Goal: Task Accomplishment & Management: Manage account settings

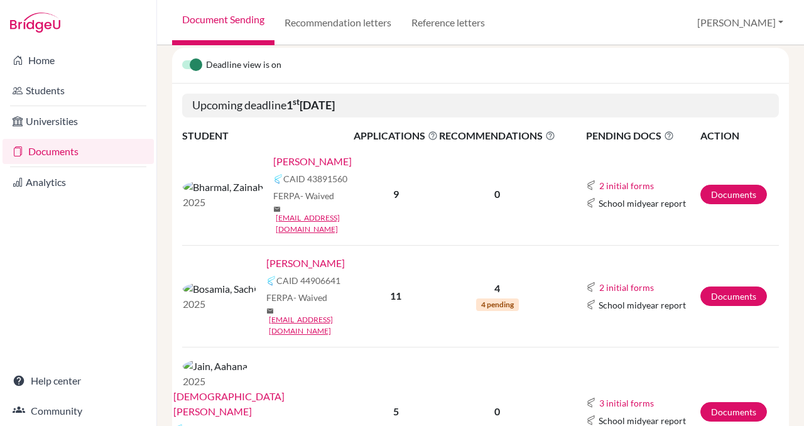
scroll to position [148, 0]
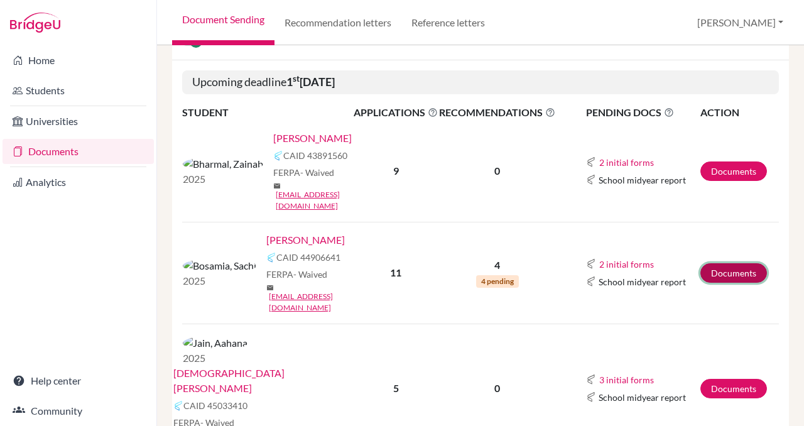
click at [727, 263] on link "Documents" at bounding box center [733, 272] width 67 height 19
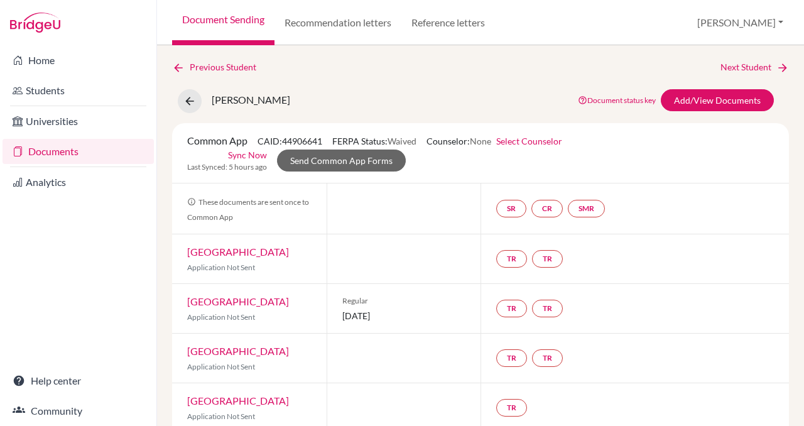
click at [46, 149] on link "Documents" at bounding box center [78, 151] width 151 height 25
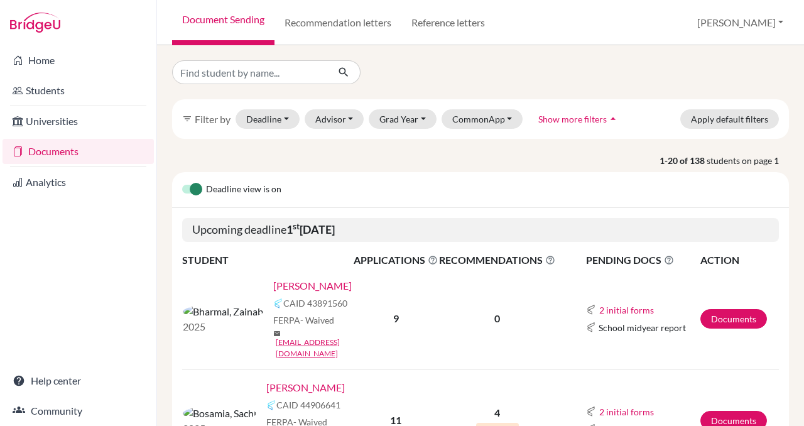
click at [555, 260] on icon at bounding box center [550, 260] width 10 height 10
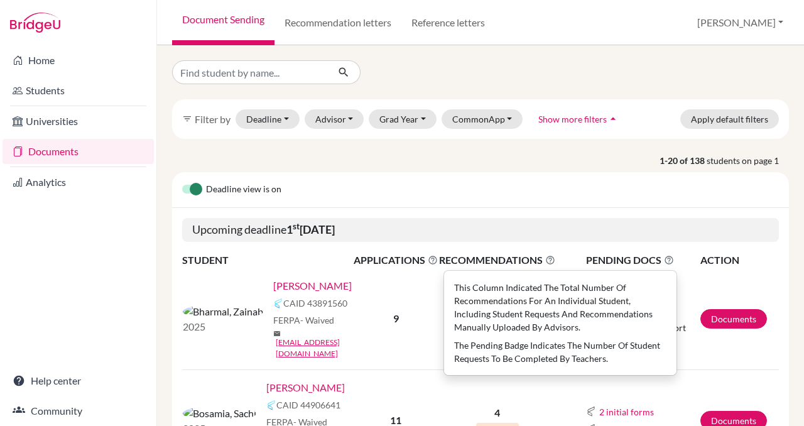
click at [537, 185] on div "Deadline view is on" at bounding box center [480, 190] width 617 height 36
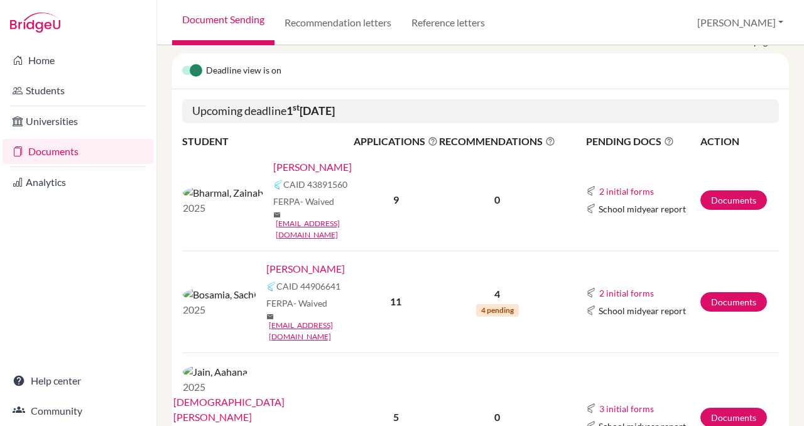
scroll to position [127, 0]
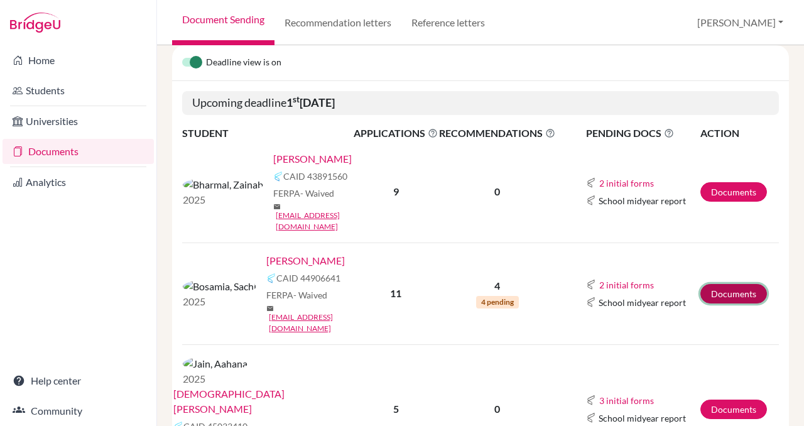
click at [736, 284] on link "Documents" at bounding box center [733, 293] width 67 height 19
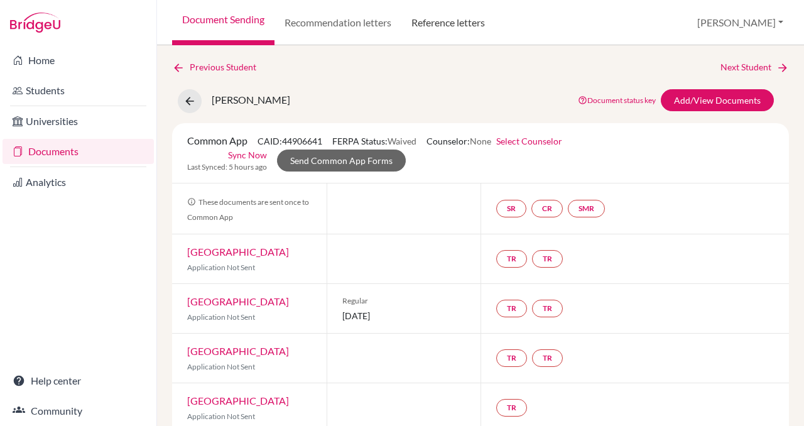
click at [444, 23] on link "Reference letters" at bounding box center [448, 22] width 94 height 45
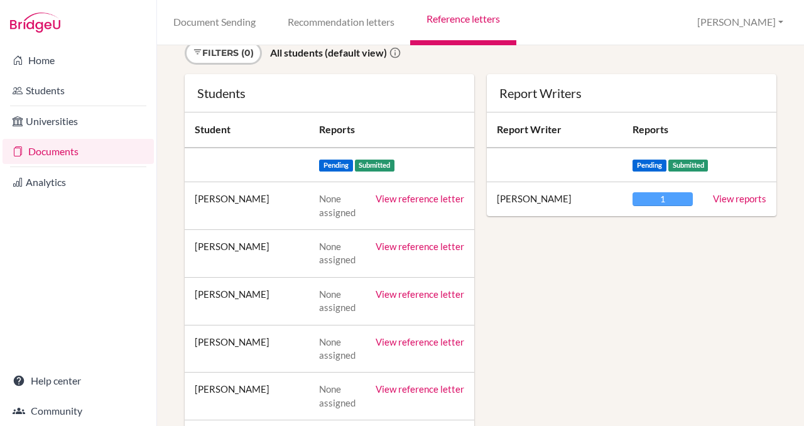
scroll to position [82, 0]
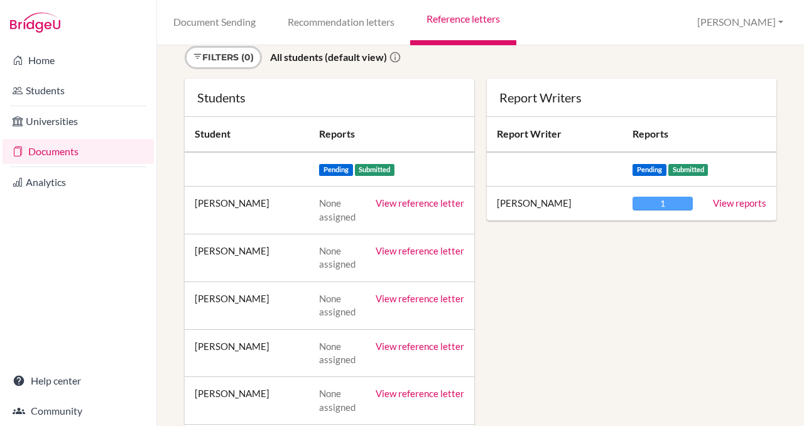
click at [740, 204] on link "View reports" at bounding box center [739, 202] width 53 height 11
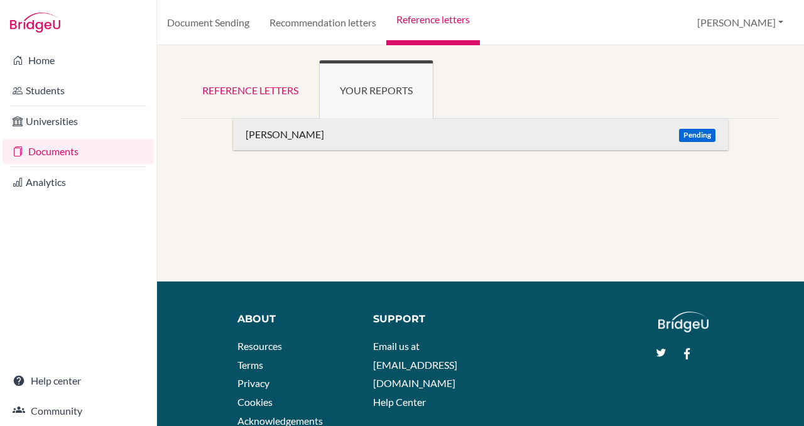
click at [288, 133] on div "Bosamia, Sachi" at bounding box center [285, 134] width 79 height 13
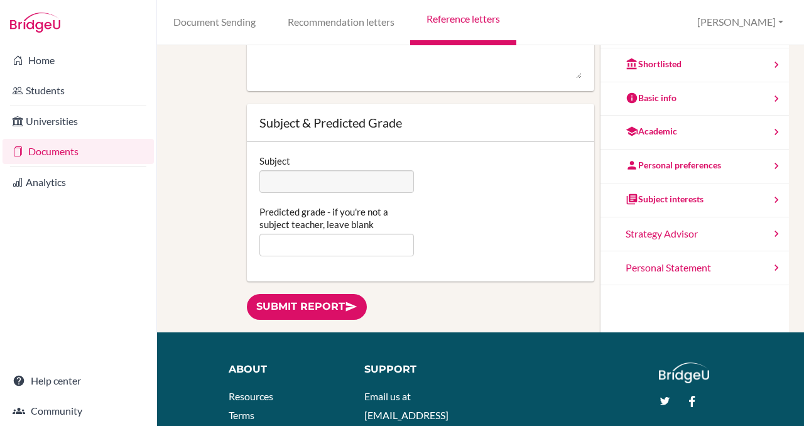
scroll to position [147, 0]
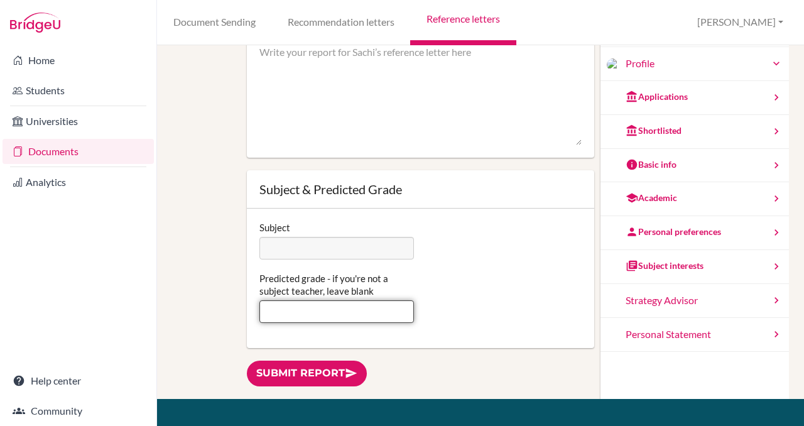
click at [331, 315] on input "Predicted grade - if you're not a subject teacher, leave blank" at bounding box center [336, 311] width 155 height 23
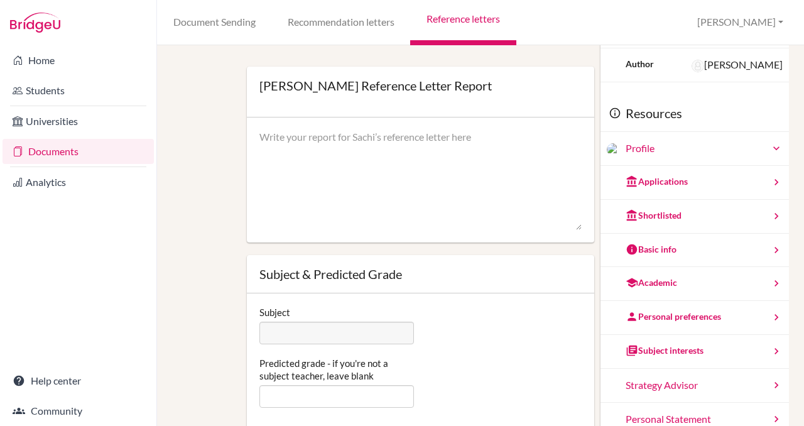
scroll to position [84, 0]
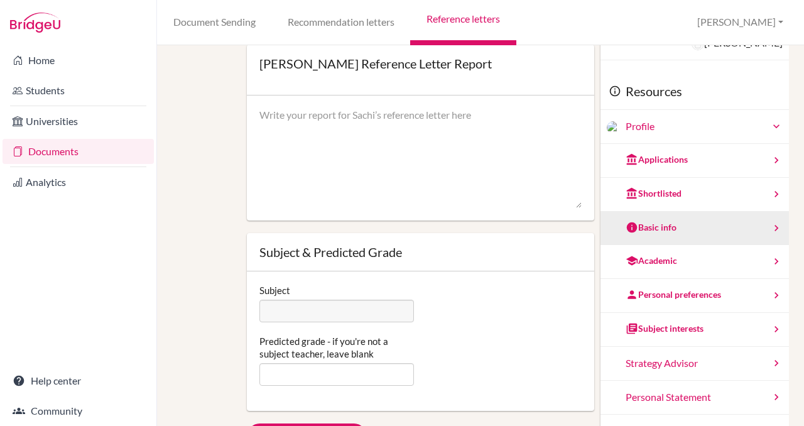
click at [678, 229] on div "Basic info" at bounding box center [695, 229] width 188 height 34
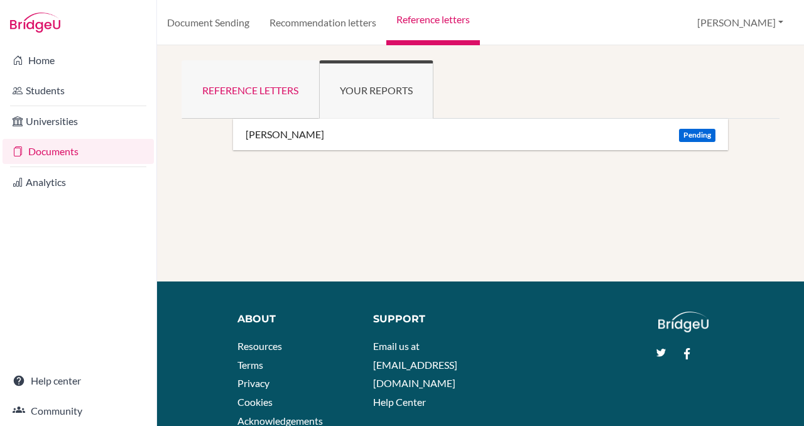
click at [247, 87] on link "Reference letters" at bounding box center [251, 89] width 138 height 58
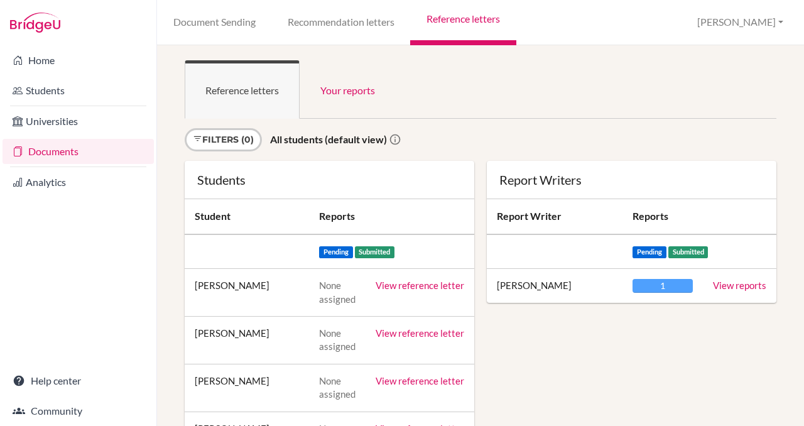
scroll to position [38, 0]
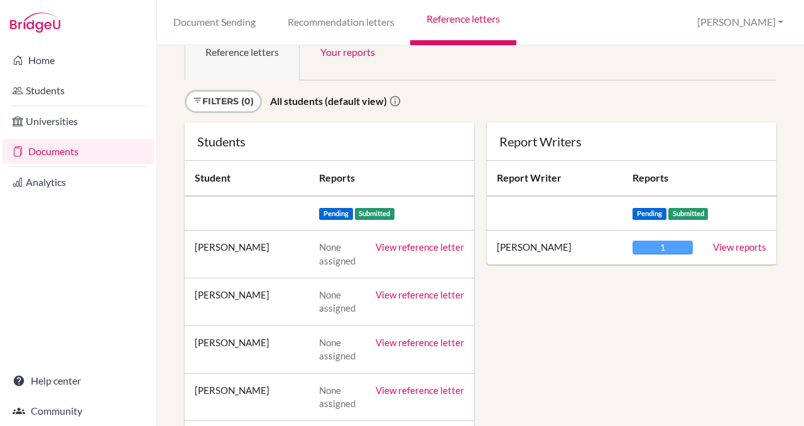
click at [741, 247] on link "View reports" at bounding box center [739, 246] width 53 height 11
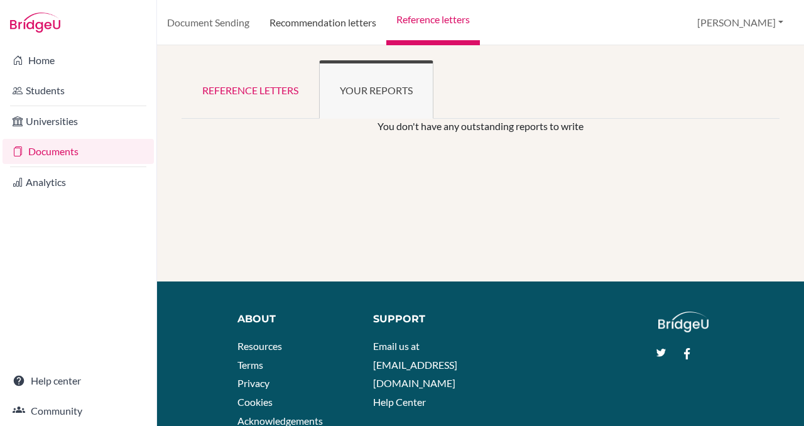
click at [311, 17] on link "Recommendation letters" at bounding box center [322, 22] width 127 height 45
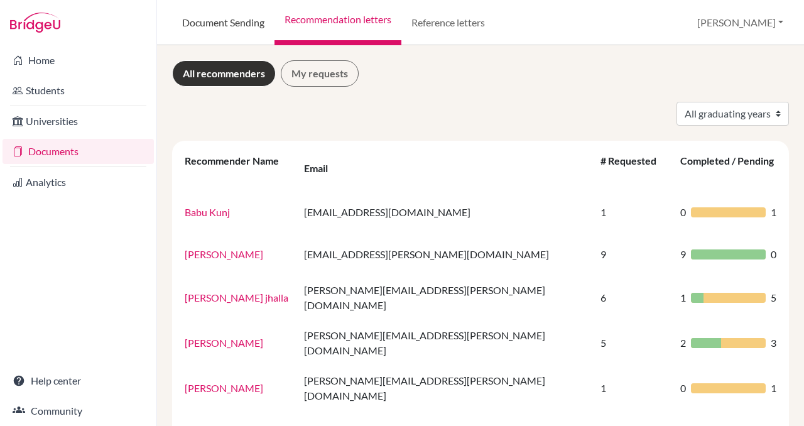
click at [205, 19] on link "Document Sending" at bounding box center [223, 22] width 102 height 45
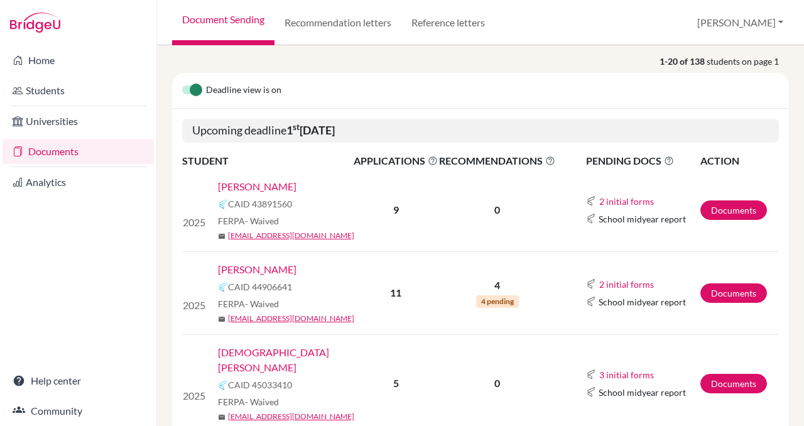
scroll to position [108, 0]
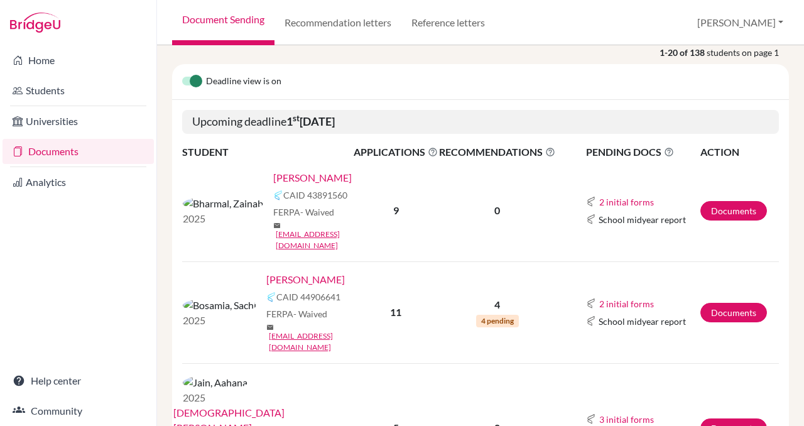
click at [266, 272] on link "[PERSON_NAME]" at bounding box center [305, 279] width 79 height 15
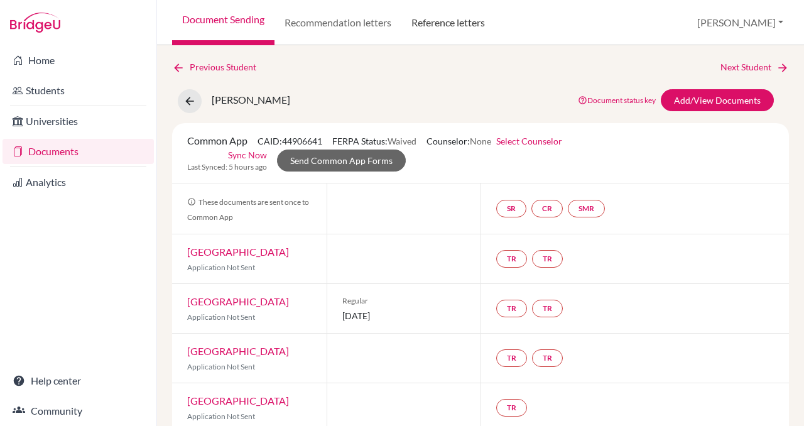
click at [448, 24] on link "Reference letters" at bounding box center [448, 22] width 94 height 45
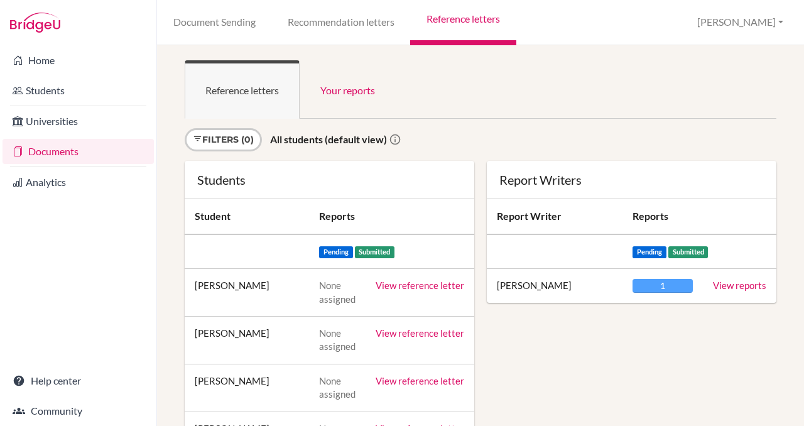
click at [747, 286] on link "View reports" at bounding box center [739, 285] width 53 height 11
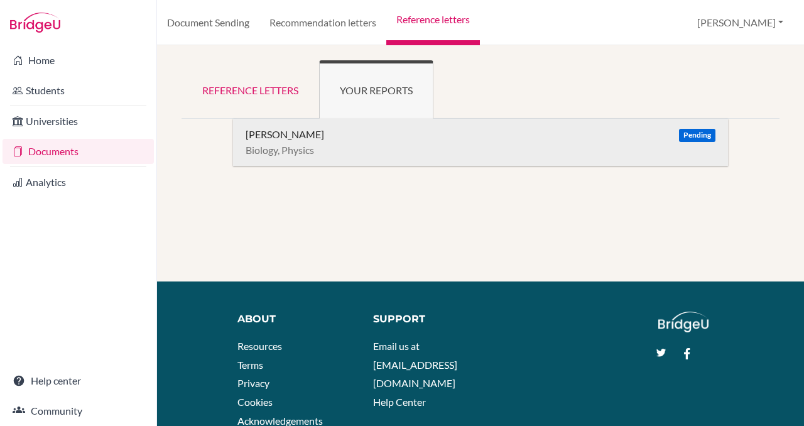
click at [278, 139] on div "[PERSON_NAME]" at bounding box center [285, 134] width 79 height 13
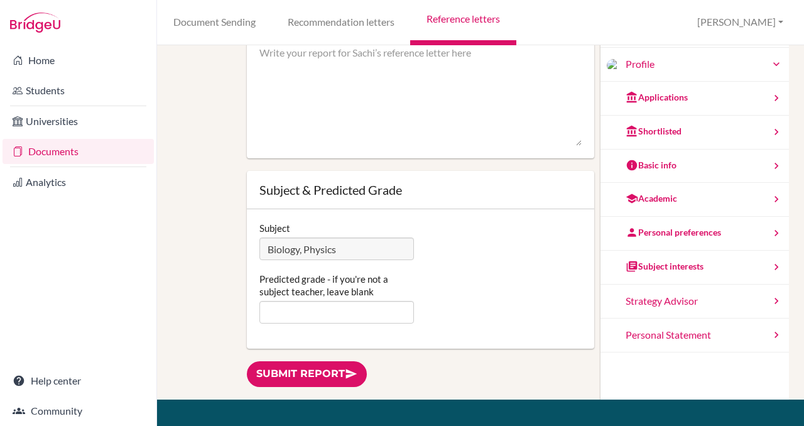
scroll to position [194, 0]
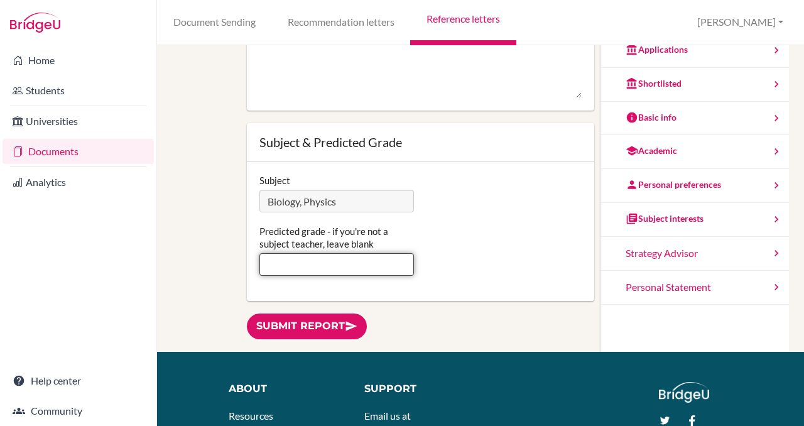
click at [279, 270] on input "Predicted grade - if you're not a subject teacher, leave blank" at bounding box center [336, 264] width 155 height 23
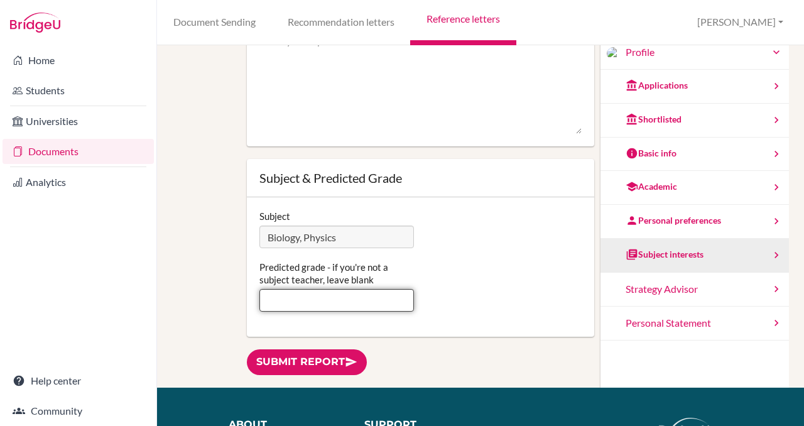
scroll to position [156, 0]
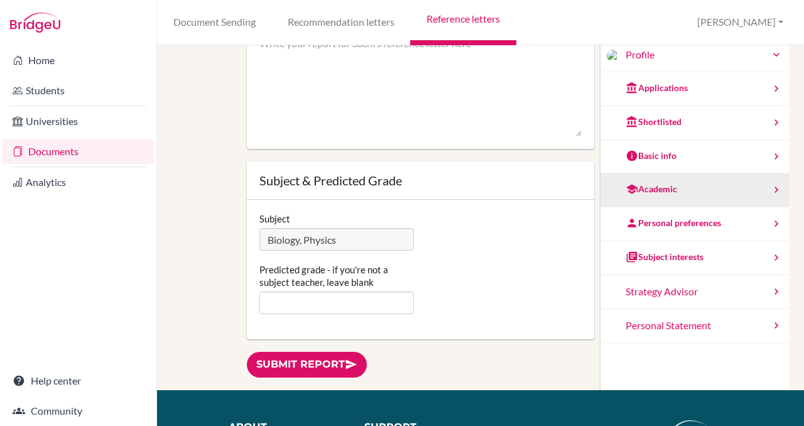
click at [769, 188] on div "Academic" at bounding box center [695, 190] width 188 height 34
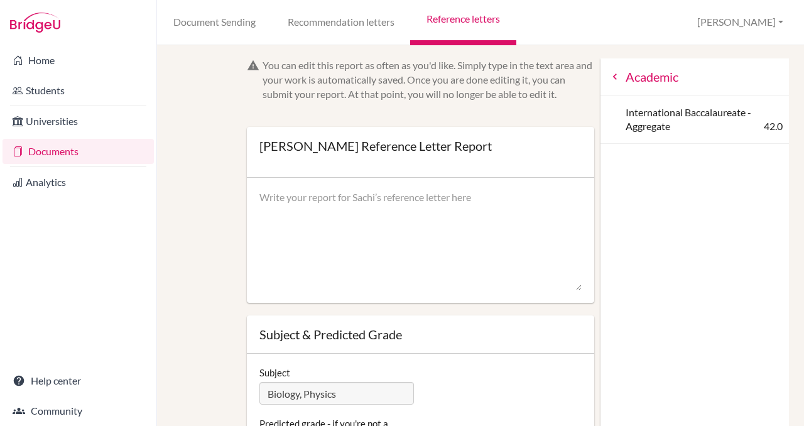
scroll to position [0, 0]
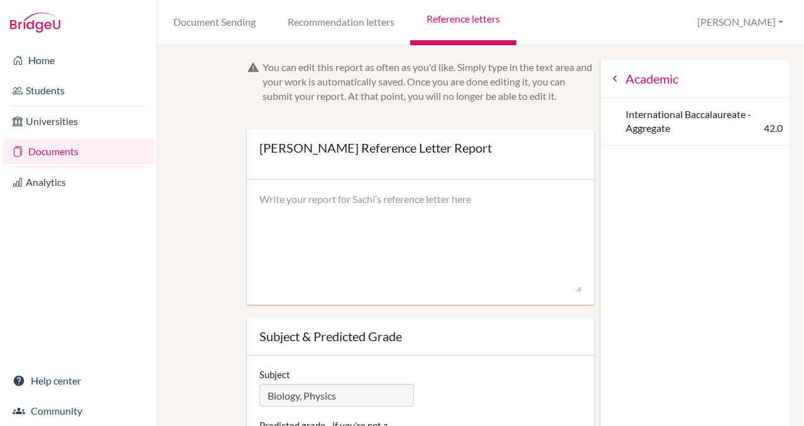
click at [611, 77] on icon at bounding box center [615, 78] width 13 height 13
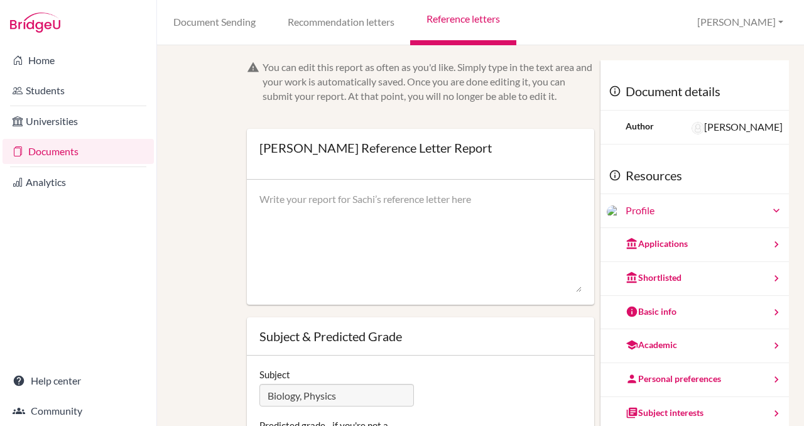
click at [298, 212] on textarea at bounding box center [420, 242] width 323 height 101
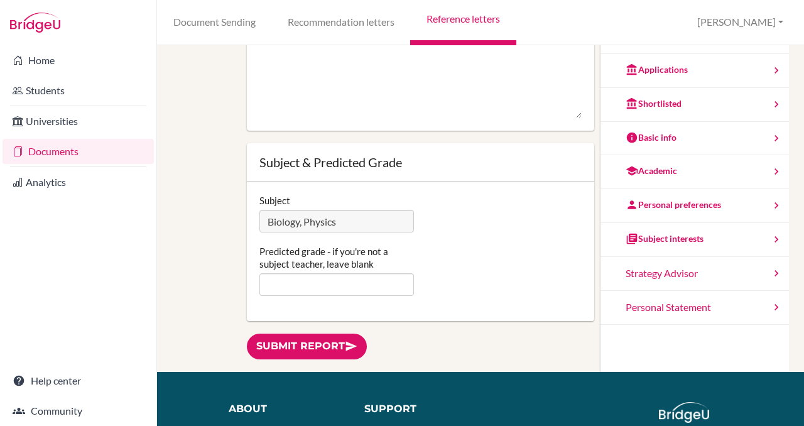
scroll to position [180, 0]
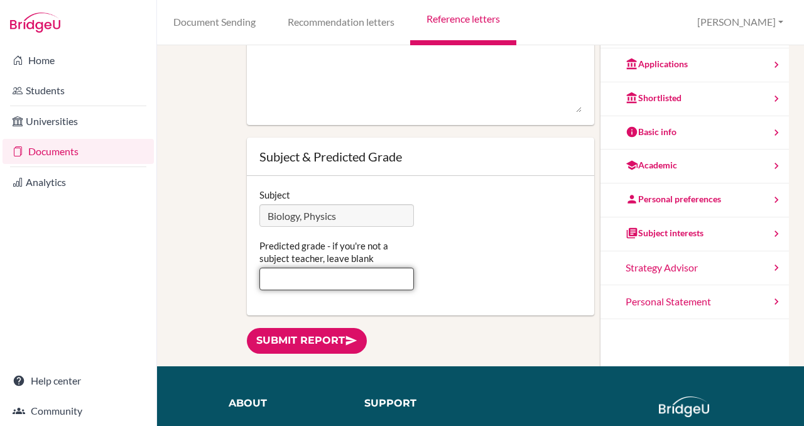
click at [281, 286] on input "Predicted grade - if you're not a subject teacher, leave blank" at bounding box center [336, 279] width 155 height 23
type input "Bio-7, Phy -7,"
click at [207, 27] on link "Document Sending" at bounding box center [214, 22] width 114 height 45
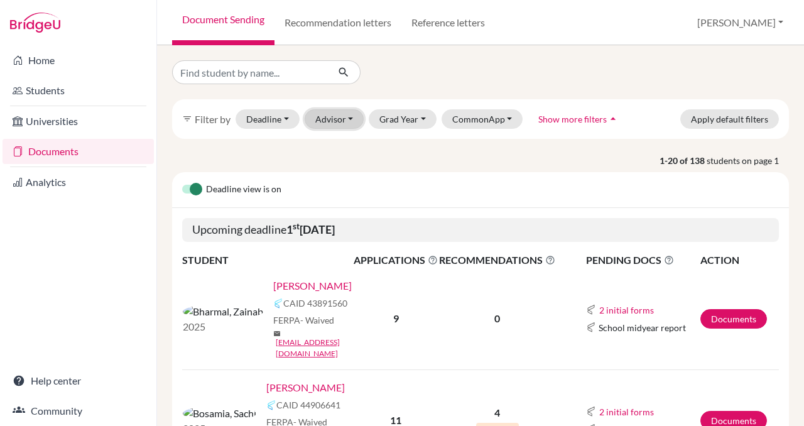
click at [346, 119] on button "Advisor" at bounding box center [335, 118] width 60 height 19
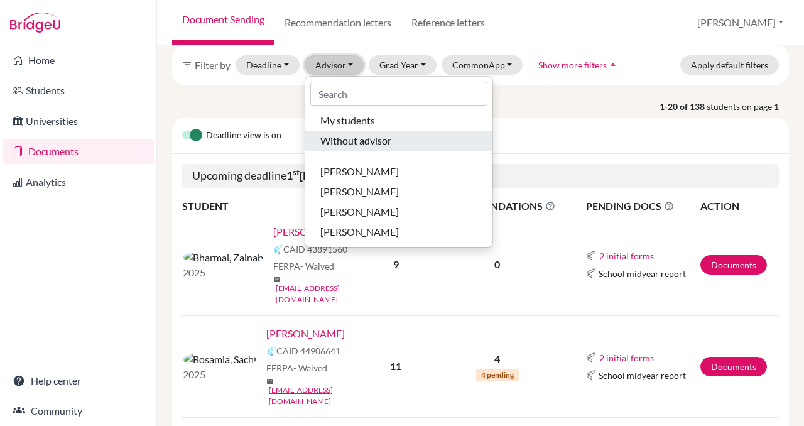
scroll to position [58, 0]
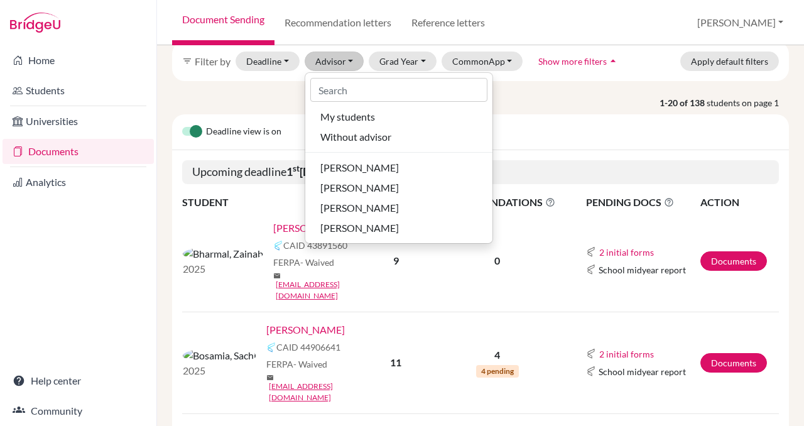
click at [578, 137] on div "Deadline view is on" at bounding box center [480, 132] width 617 height 36
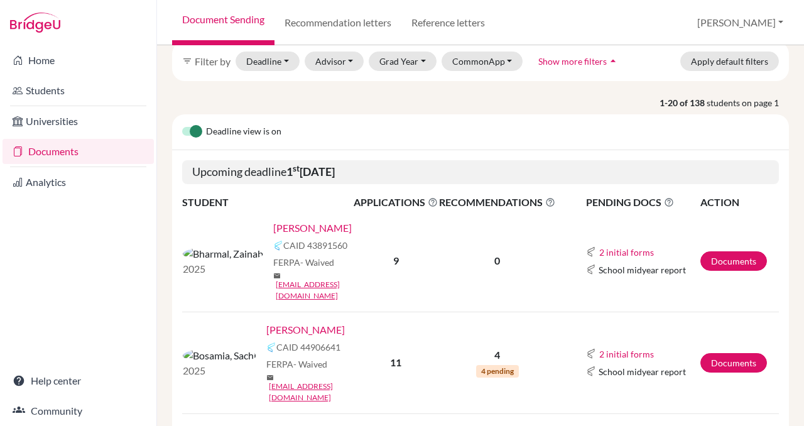
click at [266, 322] on link "Bosamia, Sachi" at bounding box center [305, 329] width 79 height 15
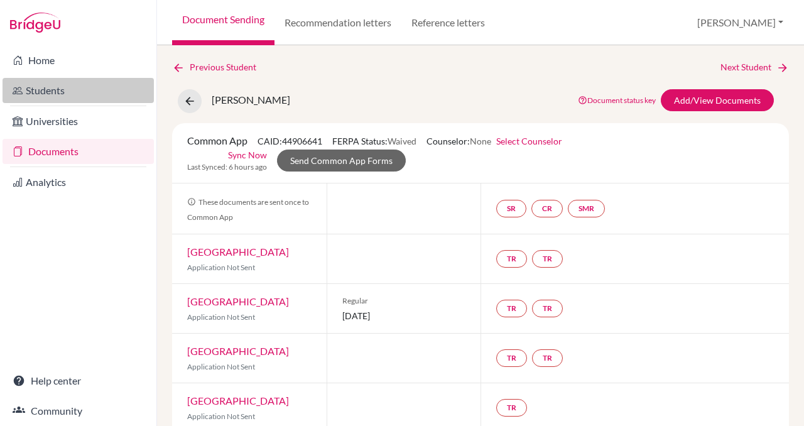
click at [43, 84] on link "Students" at bounding box center [78, 90] width 151 height 25
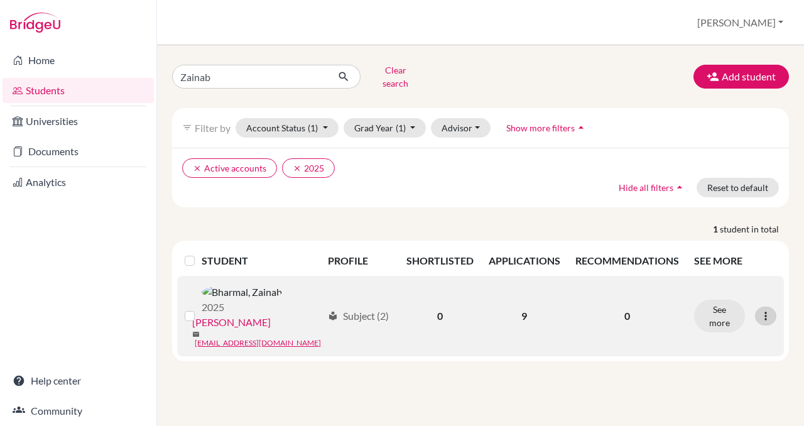
click at [766, 310] on icon at bounding box center [765, 316] width 13 height 13
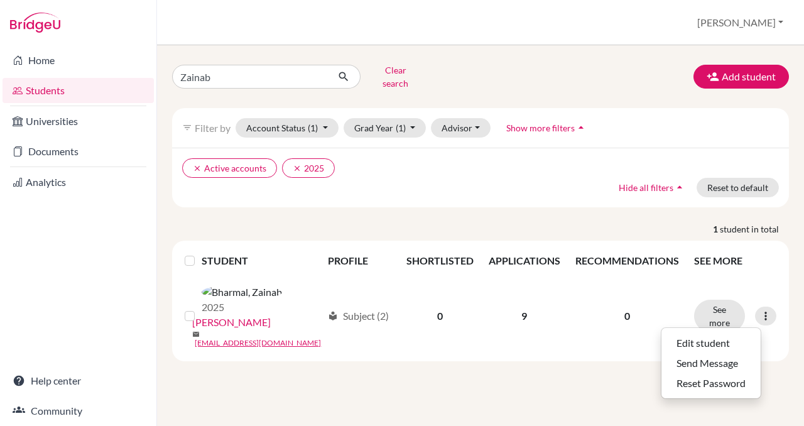
click at [472, 189] on div "clear Active accounts clear 2025 Hide all filters arrow_drop_up Reset to default" at bounding box center [480, 178] width 617 height 60
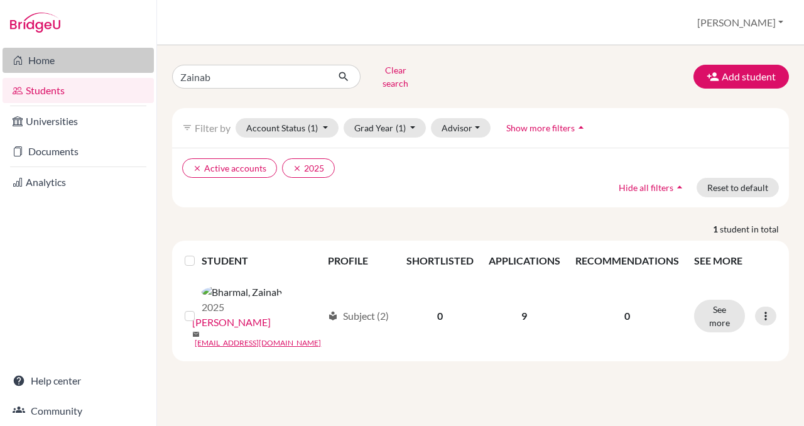
click at [45, 56] on link "Home" at bounding box center [78, 60] width 151 height 25
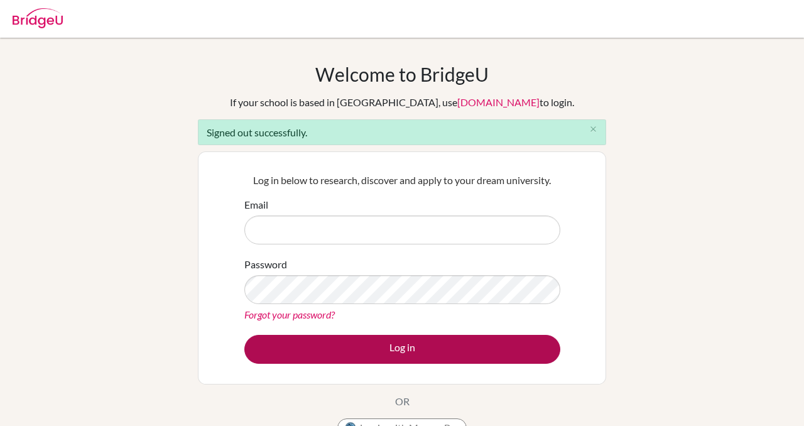
type input "[PERSON_NAME][EMAIL_ADDRESS][PERSON_NAME][DOMAIN_NAME]"
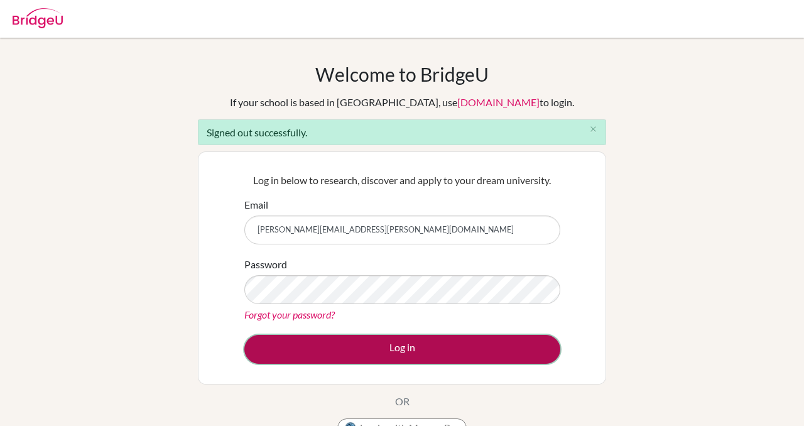
click at [387, 353] on button "Log in" at bounding box center [402, 349] width 316 height 29
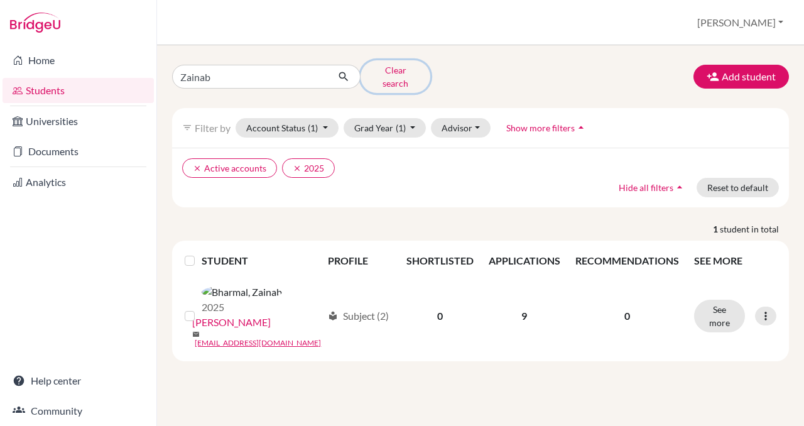
click at [391, 70] on button "Clear search" at bounding box center [396, 76] width 70 height 33
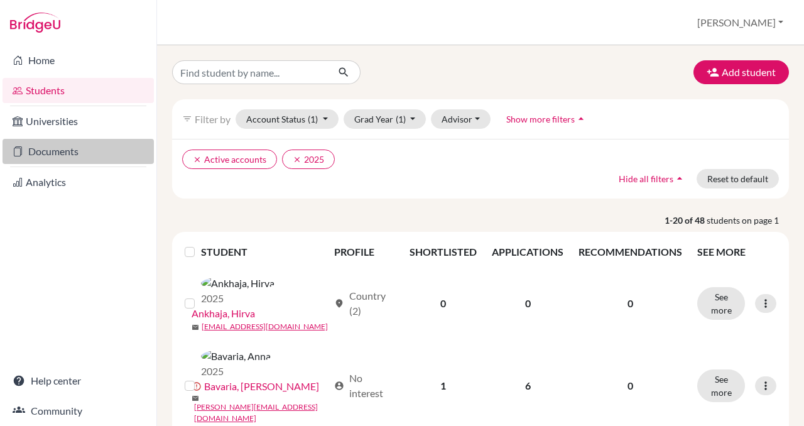
click at [48, 146] on link "Documents" at bounding box center [78, 151] width 151 height 25
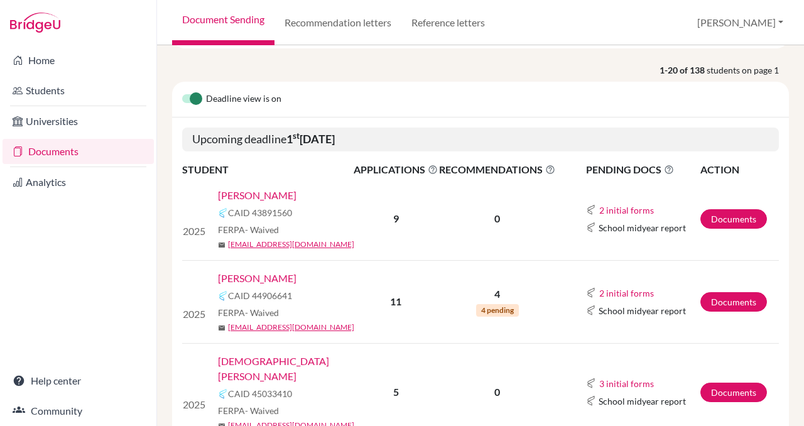
scroll to position [93, 0]
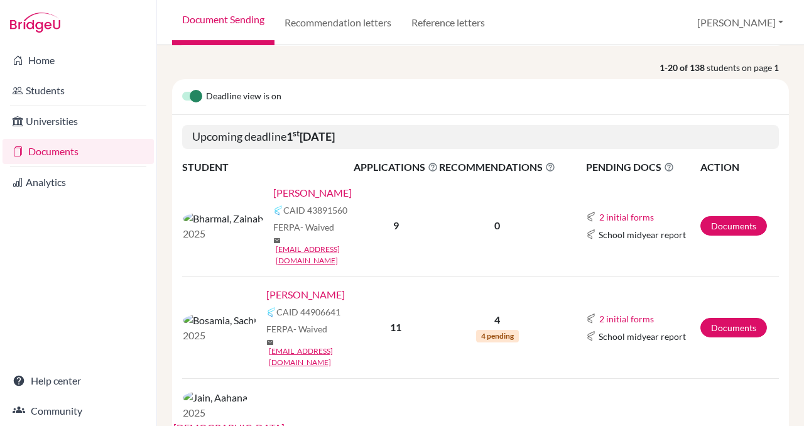
click at [268, 287] on link "[PERSON_NAME]" at bounding box center [305, 294] width 79 height 15
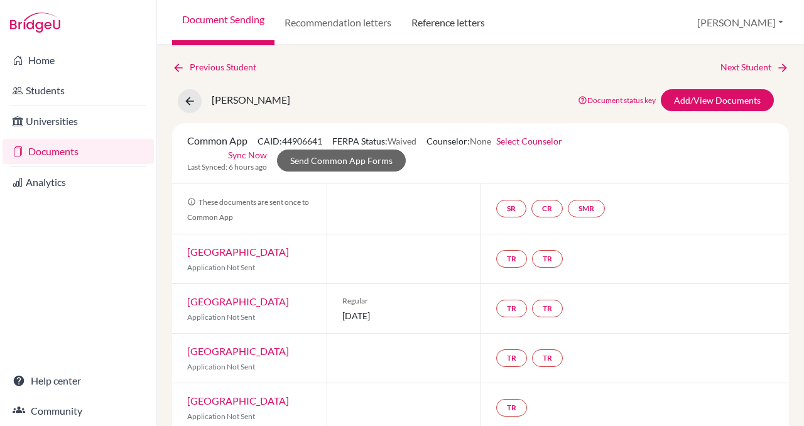
click at [467, 23] on link "Reference letters" at bounding box center [448, 22] width 94 height 45
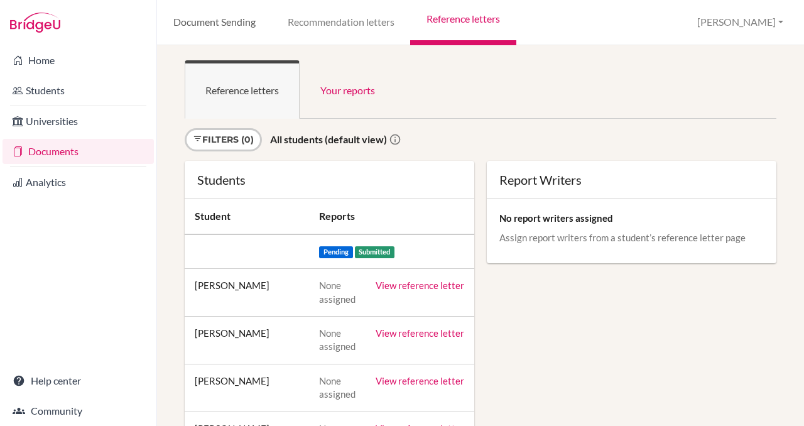
click at [205, 19] on link "Document Sending" at bounding box center [214, 22] width 114 height 45
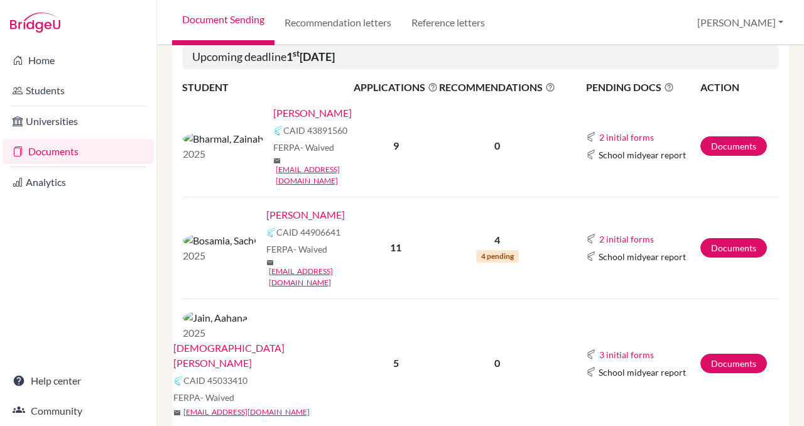
scroll to position [177, 0]
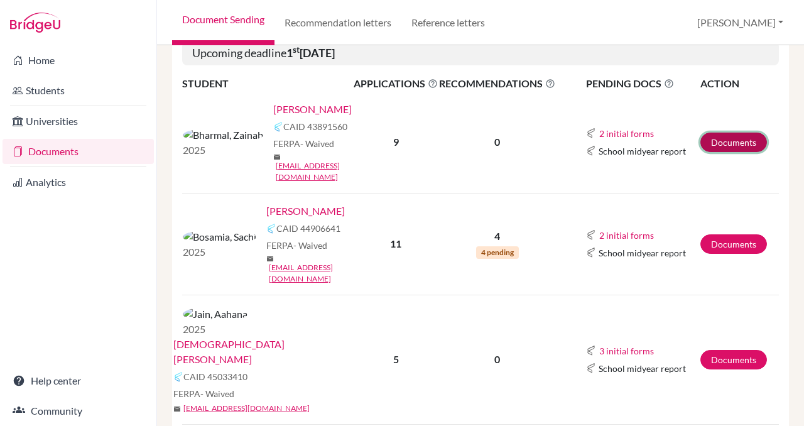
click at [741, 137] on link "Documents" at bounding box center [733, 142] width 67 height 19
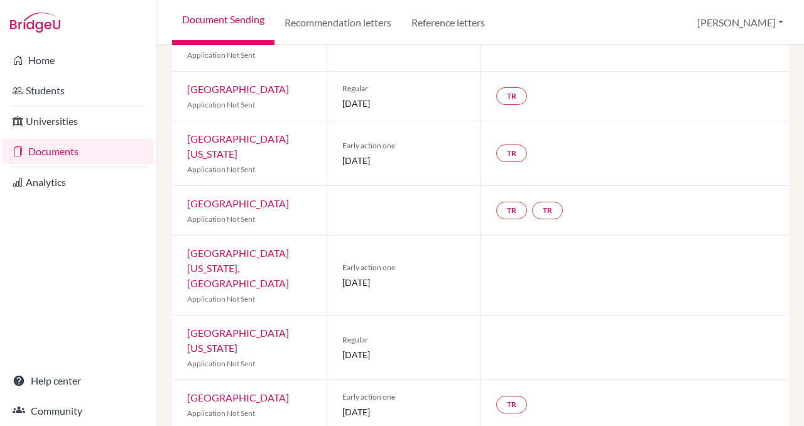
scroll to position [244, 0]
click at [515, 200] on link "TR" at bounding box center [511, 209] width 31 height 18
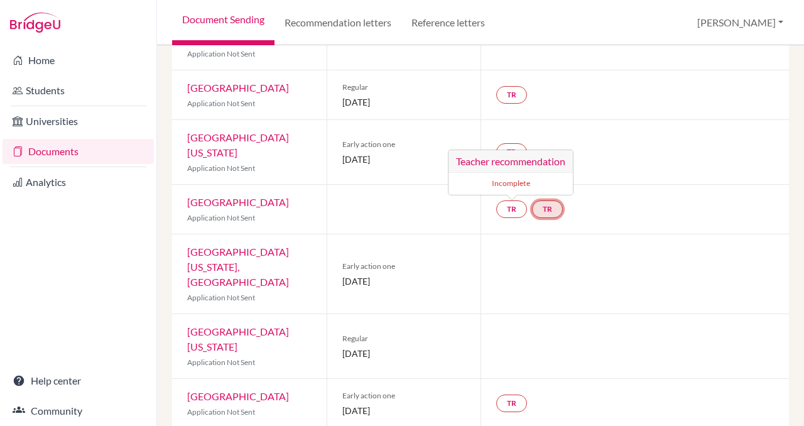
click at [548, 200] on link "TR" at bounding box center [547, 209] width 31 height 18
click at [510, 394] on link "TR" at bounding box center [511, 403] width 31 height 18
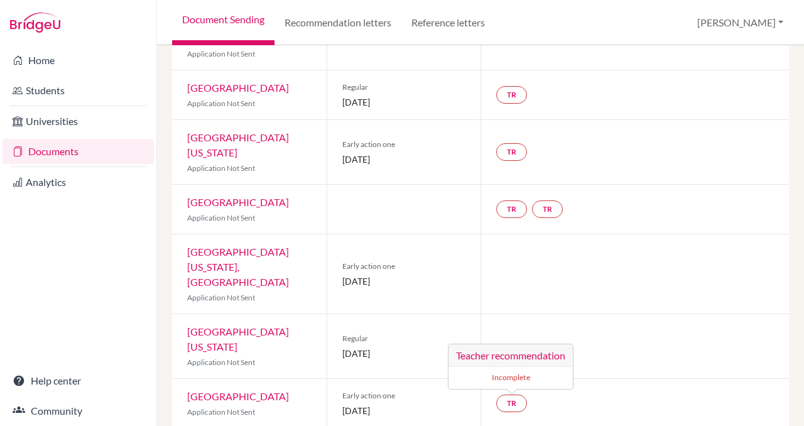
click at [647, 234] on div at bounding box center [635, 273] width 308 height 79
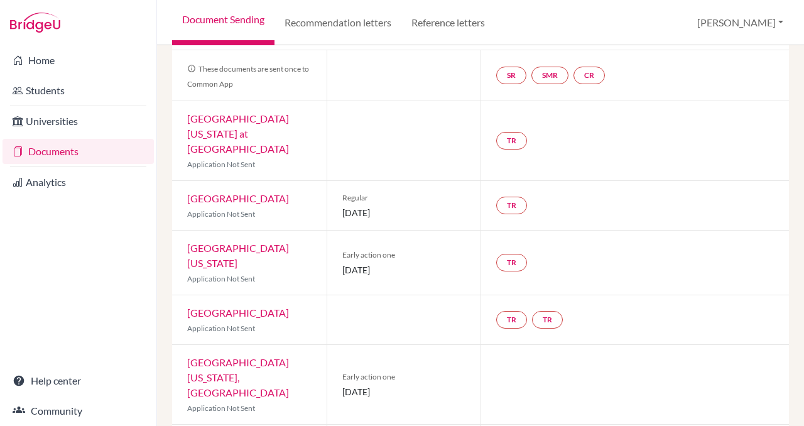
scroll to position [0, 0]
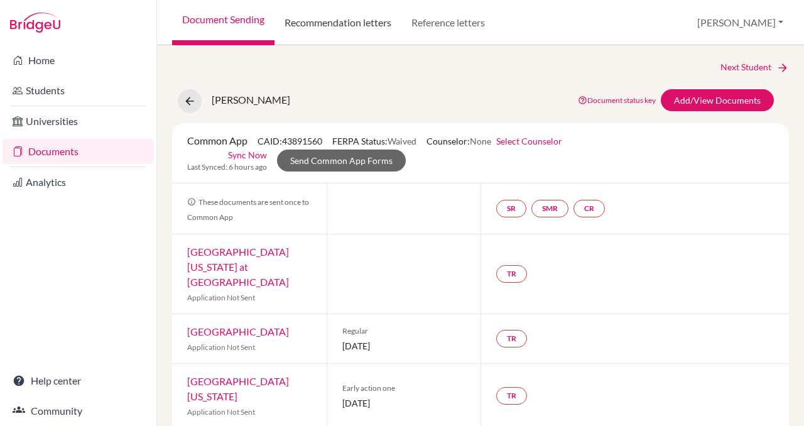
click at [339, 21] on link "Recommendation letters" at bounding box center [338, 22] width 127 height 45
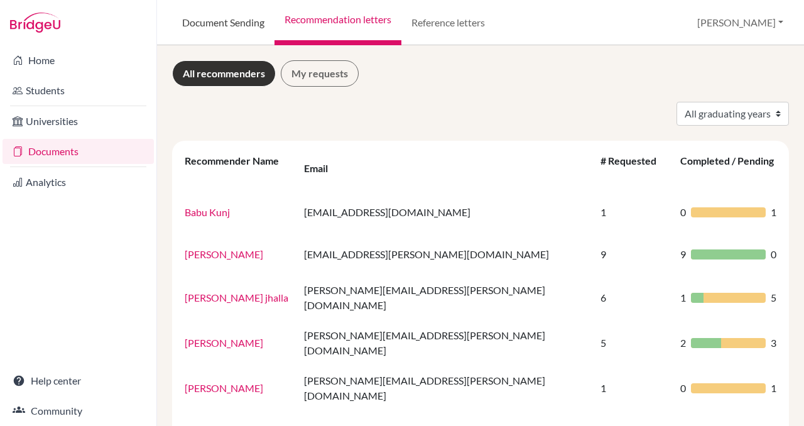
click at [225, 14] on link "Document Sending" at bounding box center [223, 22] width 102 height 45
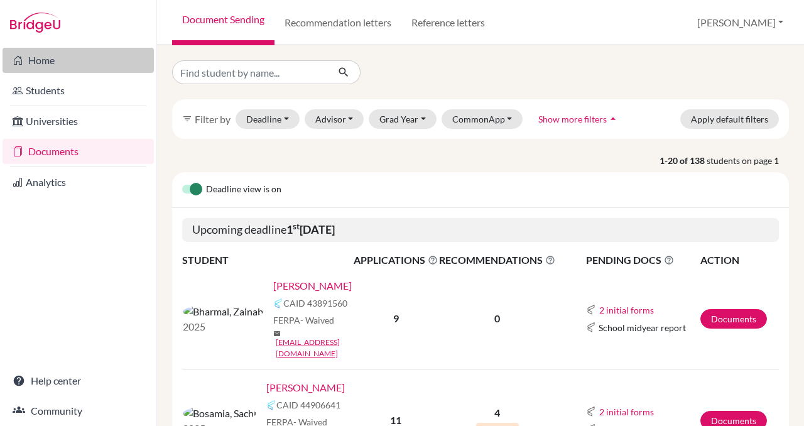
click at [47, 58] on link "Home" at bounding box center [78, 60] width 151 height 25
